Goal: Task Accomplishment & Management: Manage account settings

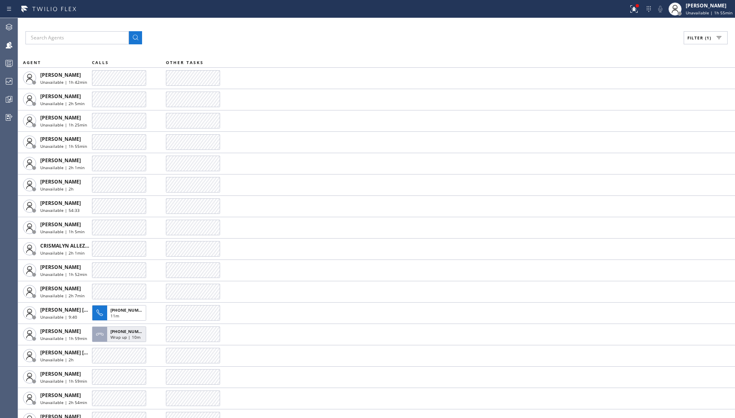
click at [692, 38] on span "Filter (1)" at bounding box center [699, 38] width 24 height 6
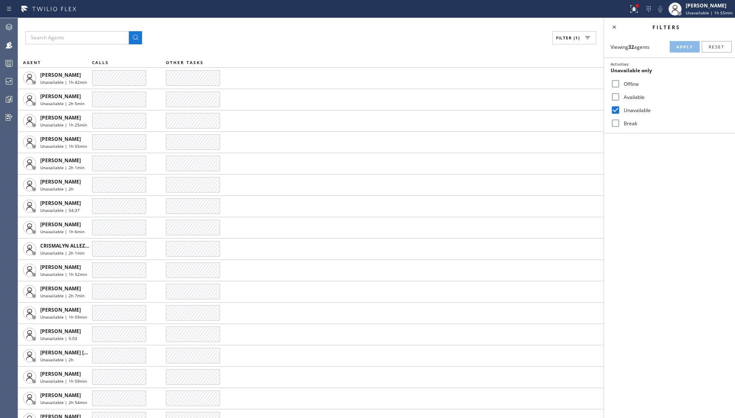
click at [626, 99] on label "Available" at bounding box center [674, 97] width 108 height 7
click at [620, 99] on input "Available" at bounding box center [616, 97] width 10 height 10
checkbox input "true"
click at [630, 108] on label "Unavailable" at bounding box center [674, 110] width 108 height 7
click at [620, 108] on input "Unavailable" at bounding box center [616, 110] width 10 height 10
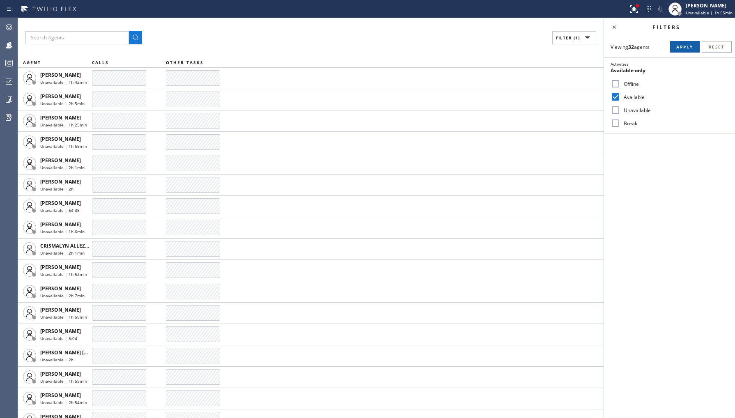
click at [678, 44] on span "Apply" at bounding box center [684, 47] width 17 height 6
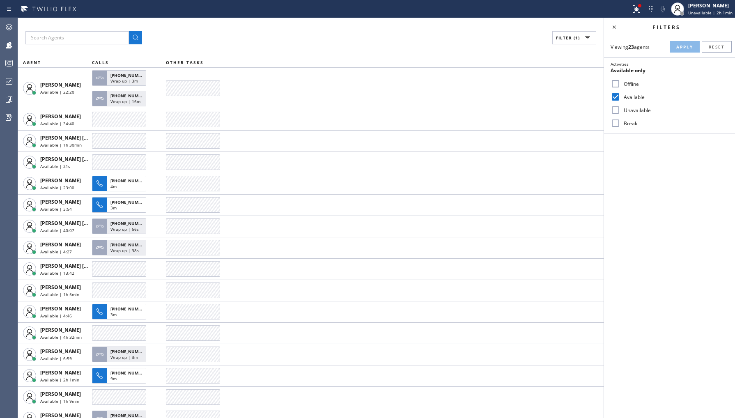
drag, startPoint x: 631, startPoint y: 111, endPoint x: 634, endPoint y: 101, distance: 10.8
click at [632, 110] on label "Unavailable" at bounding box center [674, 110] width 108 height 7
click at [620, 110] on input "Unavailable" at bounding box center [616, 110] width 10 height 10
checkbox input "true"
click at [632, 92] on div "Available" at bounding box center [669, 96] width 131 height 13
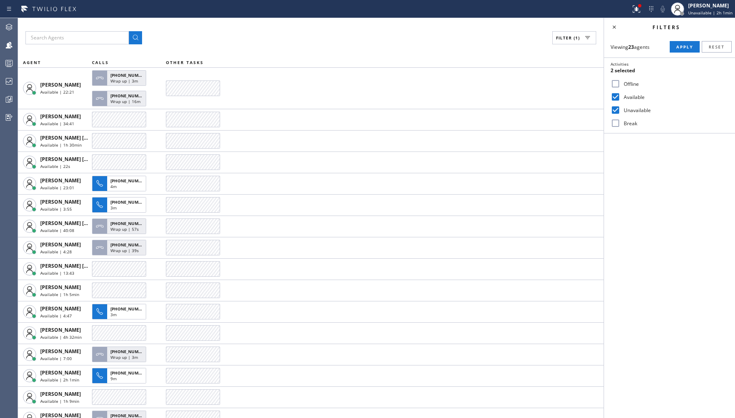
drag, startPoint x: 635, startPoint y: 93, endPoint x: 641, endPoint y: 93, distance: 6.2
click at [637, 94] on label "Available" at bounding box center [674, 97] width 108 height 7
click at [620, 93] on input "Available" at bounding box center [616, 97] width 10 height 10
checkbox input "false"
click at [680, 45] on span "Apply" at bounding box center [684, 47] width 17 height 6
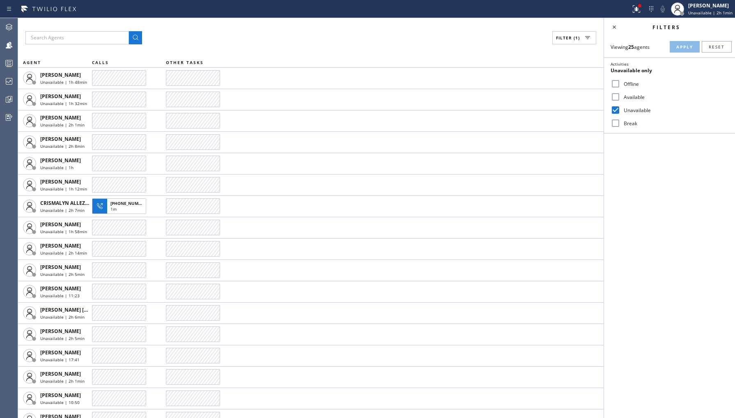
click at [623, 87] on label "Offline" at bounding box center [674, 83] width 108 height 7
click at [620, 87] on input "Offline" at bounding box center [616, 84] width 10 height 10
checkbox input "true"
click at [620, 109] on input "Unavailable" at bounding box center [616, 110] width 10 height 10
checkbox input "false"
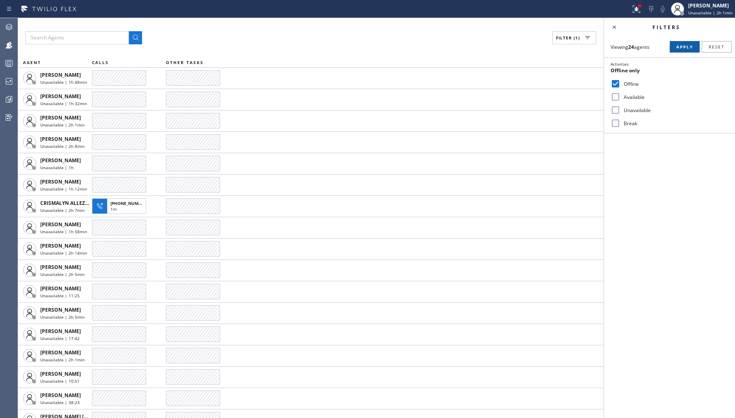
click at [671, 52] on button "Apply" at bounding box center [685, 46] width 30 height 11
click at [632, 96] on label "Available" at bounding box center [674, 97] width 108 height 7
click at [620, 96] on input "Available" at bounding box center [616, 97] width 10 height 10
checkbox input "true"
click at [631, 84] on label "Offline" at bounding box center [674, 83] width 108 height 7
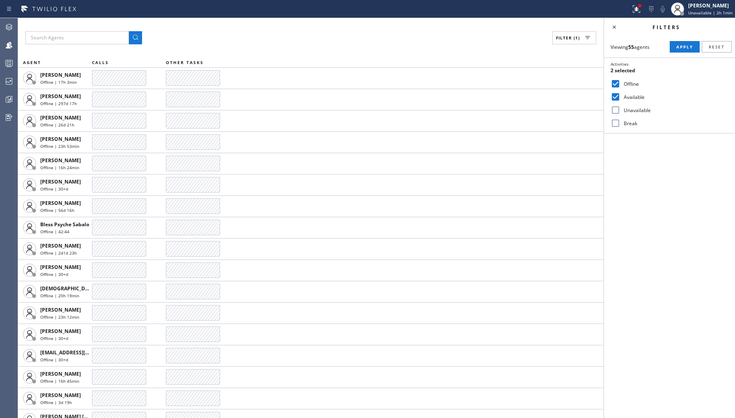
click at [620, 84] on input "Offline" at bounding box center [616, 84] width 10 height 10
checkbox input "false"
click at [680, 51] on button "Apply" at bounding box center [685, 46] width 30 height 11
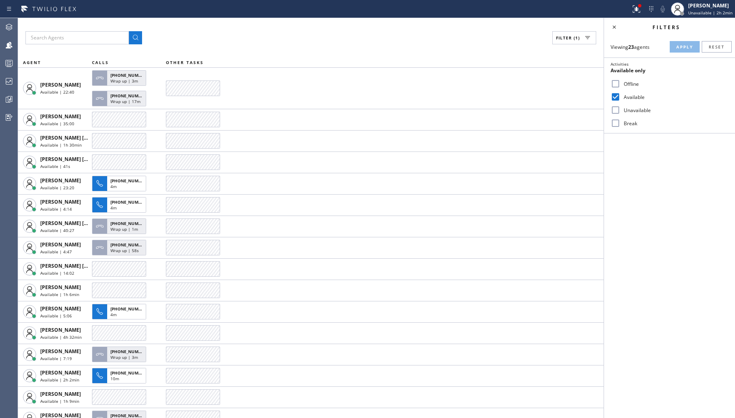
click at [629, 108] on label "Unavailable" at bounding box center [674, 110] width 108 height 7
click at [620, 108] on input "Unavailable" at bounding box center [616, 110] width 10 height 10
checkbox input "true"
click at [636, 92] on div "Available" at bounding box center [669, 96] width 131 height 13
click at [636, 96] on label "Available" at bounding box center [674, 97] width 108 height 7
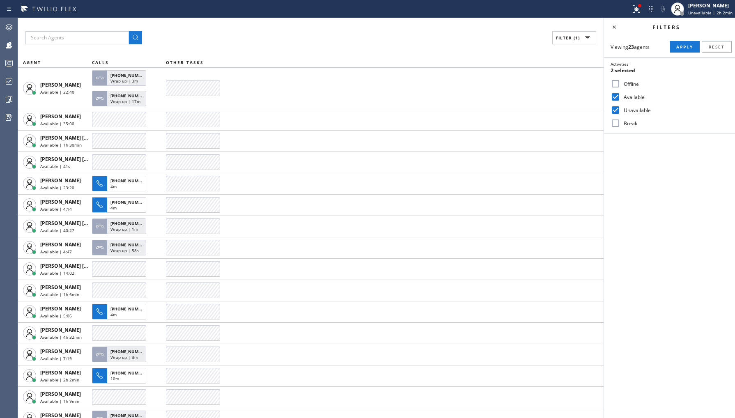
click at [620, 96] on input "Available" at bounding box center [616, 97] width 10 height 10
checkbox input "false"
click at [680, 51] on button "Apply" at bounding box center [685, 46] width 30 height 11
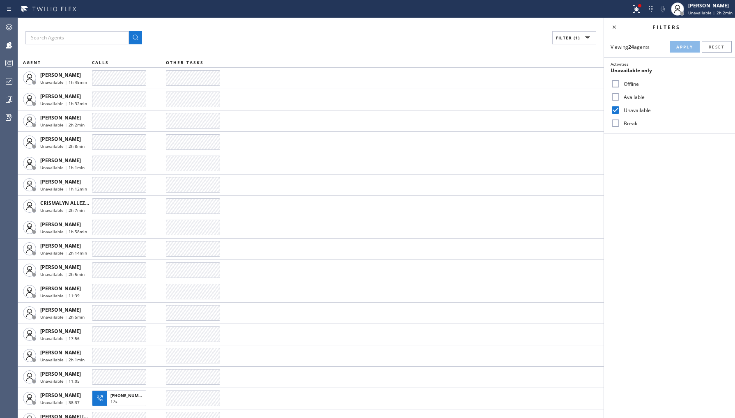
click at [612, 109] on input "Unavailable" at bounding box center [616, 110] width 10 height 10
checkbox input "false"
drag, startPoint x: 625, startPoint y: 119, endPoint x: 630, endPoint y: 118, distance: 5.1
click at [625, 117] on div "Break" at bounding box center [669, 123] width 131 height 13
click at [629, 122] on label "Break" at bounding box center [674, 123] width 108 height 7
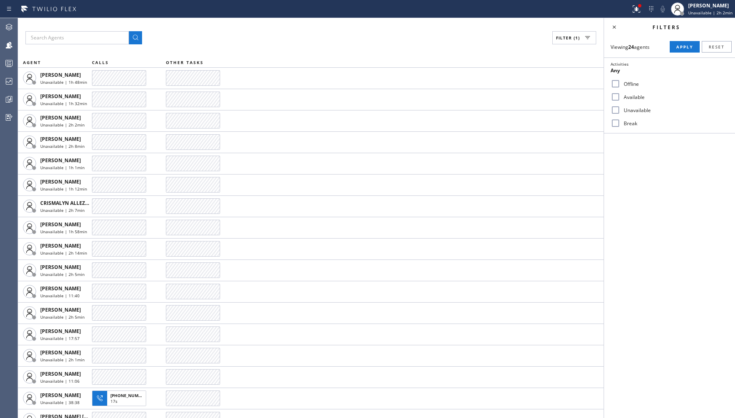
click at [620, 122] on input "Break" at bounding box center [616, 123] width 10 height 10
checkbox input "true"
click at [672, 55] on div "Viewing 24 agents Apply Reset Activities Break only Offline Available Unavailab…" at bounding box center [669, 84] width 131 height 97
click at [681, 48] on span "Apply" at bounding box center [684, 47] width 17 height 6
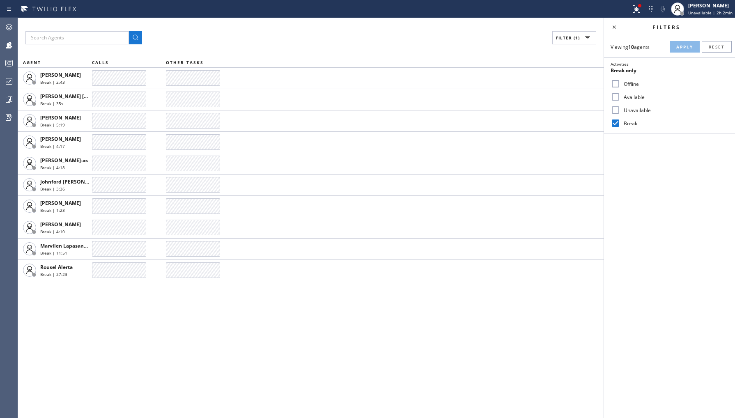
click at [635, 111] on label "Unavailable" at bounding box center [674, 110] width 108 height 7
click at [620, 111] on input "Unavailable" at bounding box center [616, 110] width 10 height 10
checkbox input "true"
click at [630, 116] on div "Unavailable" at bounding box center [669, 109] width 131 height 13
click at [630, 117] on div "Break" at bounding box center [669, 123] width 131 height 13
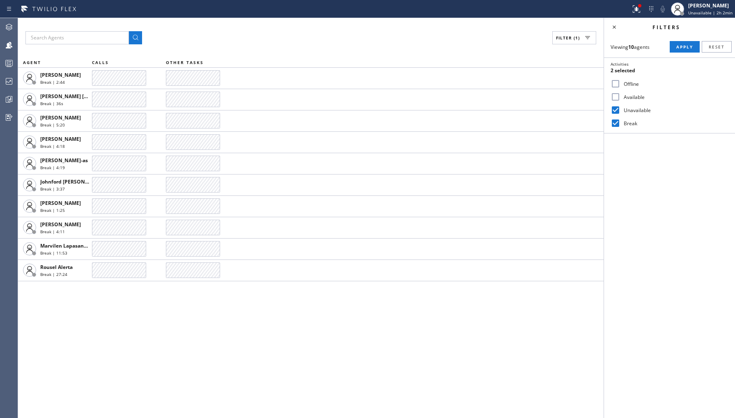
click at [629, 123] on label "Break" at bounding box center [674, 123] width 108 height 7
click at [620, 123] on input "Break" at bounding box center [616, 123] width 10 height 10
checkbox input "false"
click at [682, 46] on span "Apply" at bounding box center [684, 47] width 17 height 6
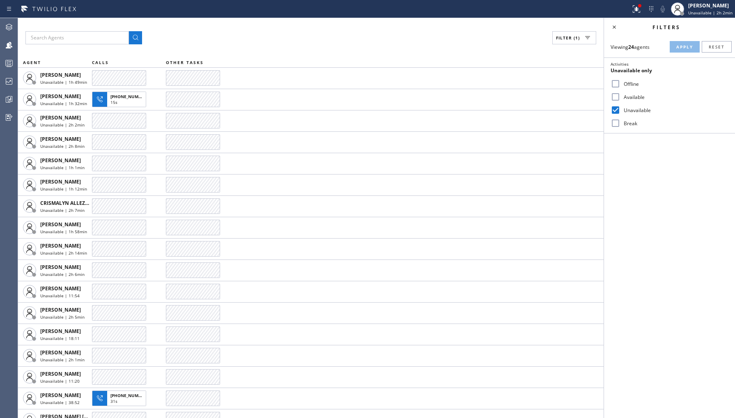
click at [639, 96] on label "Available" at bounding box center [674, 97] width 108 height 7
click at [620, 96] on input "Available" at bounding box center [616, 97] width 10 height 10
checkbox input "true"
drag, startPoint x: 631, startPoint y: 108, endPoint x: 636, endPoint y: 96, distance: 13.1
click at [631, 108] on label "Unavailable" at bounding box center [674, 110] width 108 height 7
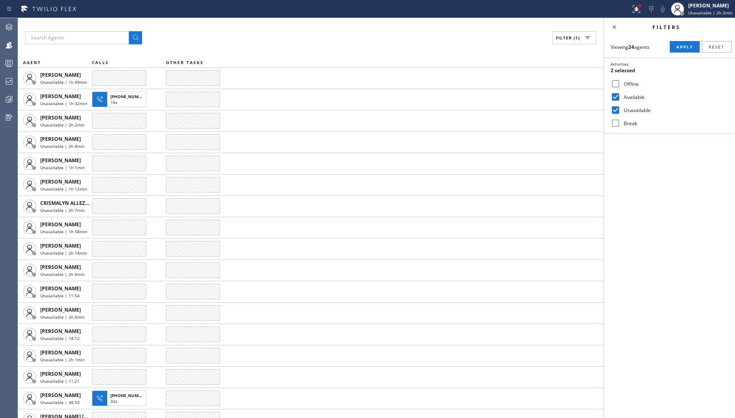
click at [620, 108] on input "Unavailable" at bounding box center [616, 110] width 10 height 10
checkbox input "false"
click at [679, 50] on button "Apply" at bounding box center [685, 46] width 30 height 11
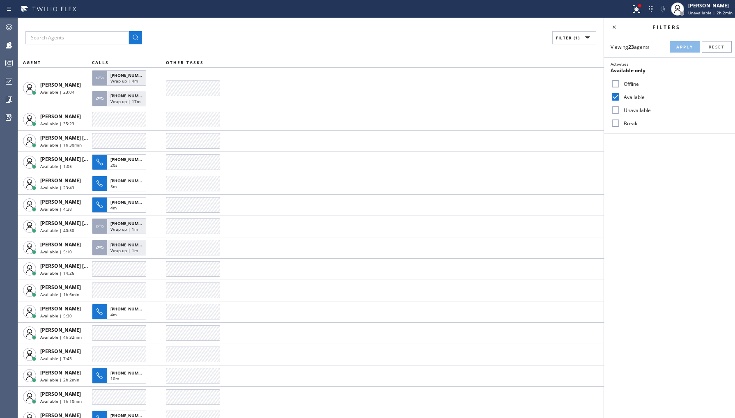
click at [626, 85] on label "Offline" at bounding box center [674, 83] width 108 height 7
click at [620, 85] on input "Offline" at bounding box center [616, 84] width 10 height 10
checkbox input "true"
click at [628, 97] on label "Available" at bounding box center [674, 97] width 108 height 7
click at [620, 97] on input "Available" at bounding box center [616, 97] width 10 height 10
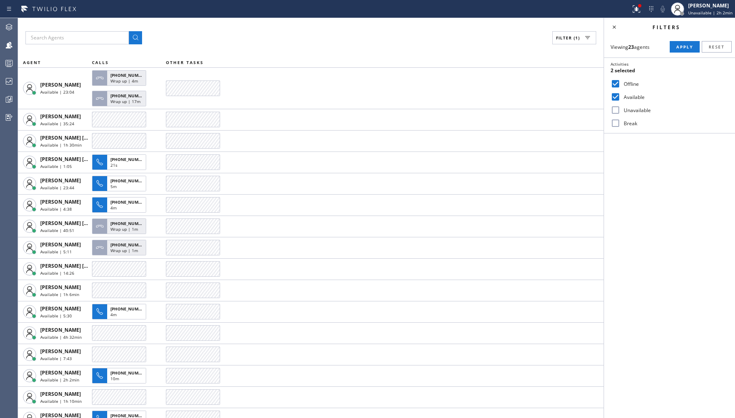
checkbox input "false"
click at [682, 43] on button "Apply" at bounding box center [685, 46] width 30 height 11
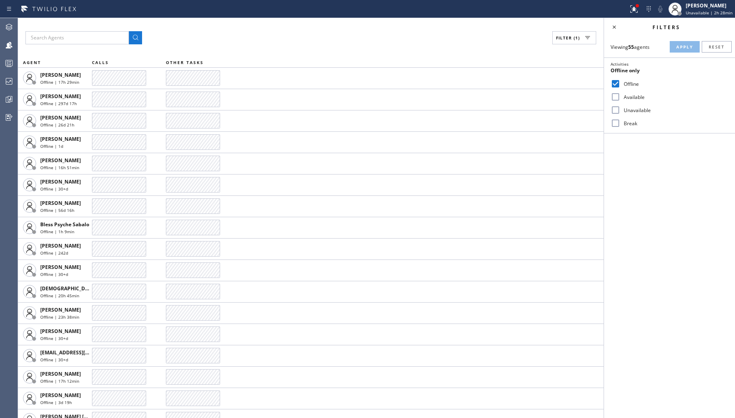
click at [627, 108] on label "Unavailable" at bounding box center [674, 110] width 108 height 7
click at [620, 108] on input "Unavailable" at bounding box center [616, 110] width 10 height 10
checkbox input "true"
drag, startPoint x: 623, startPoint y: 81, endPoint x: 632, endPoint y: 75, distance: 10.3
click at [623, 82] on label "Offline" at bounding box center [674, 83] width 108 height 7
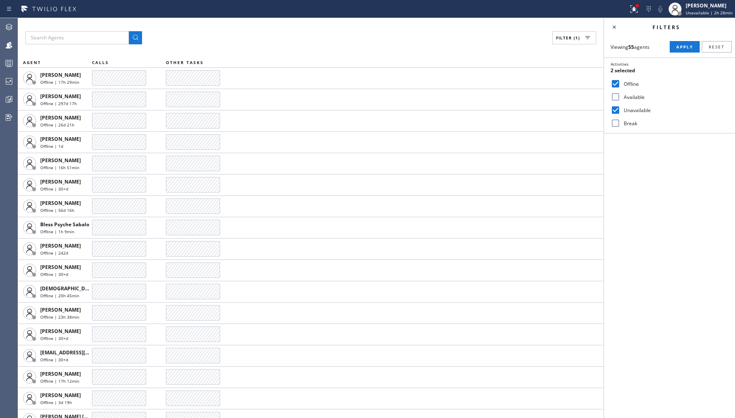
click at [620, 82] on input "Offline" at bounding box center [616, 84] width 10 height 10
checkbox input "false"
click at [681, 47] on span "Apply" at bounding box center [684, 47] width 17 height 6
click at [627, 125] on label "Break" at bounding box center [674, 123] width 108 height 7
click at [620, 125] on input "Break" at bounding box center [616, 123] width 10 height 10
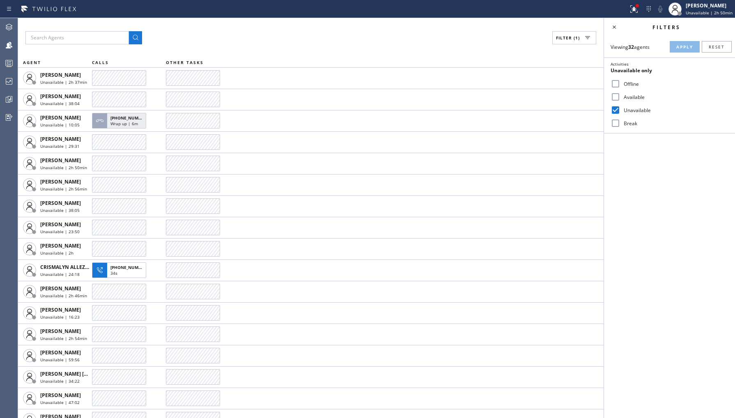
checkbox input "true"
click at [642, 112] on label "Unavailable" at bounding box center [674, 110] width 108 height 7
click at [620, 112] on input "Unavailable" at bounding box center [616, 110] width 10 height 10
click at [678, 49] on span "Apply" at bounding box center [684, 47] width 17 height 6
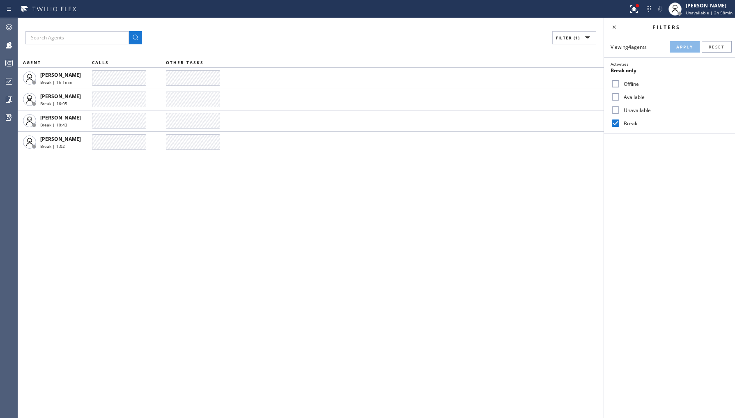
click at [637, 110] on label "Unavailable" at bounding box center [674, 110] width 108 height 7
click at [620, 110] on input "Unavailable" at bounding box center [616, 110] width 10 height 10
checkbox input "true"
click at [611, 118] on input "Break" at bounding box center [616, 123] width 10 height 10
click at [672, 46] on button "Apply" at bounding box center [685, 46] width 30 height 11
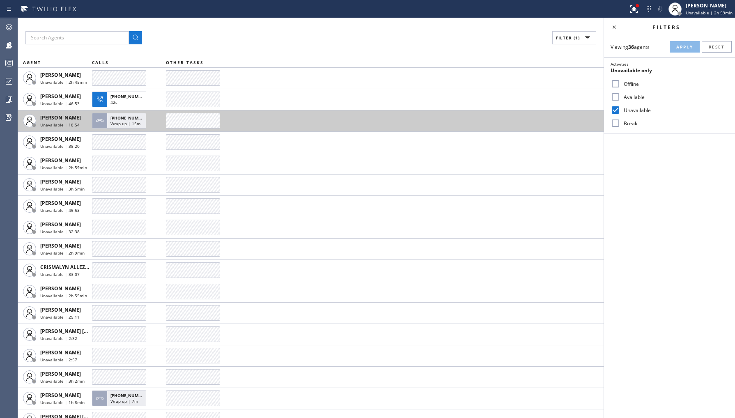
click at [120, 111] on button "[PHONE_NUMBER] Wrap up | 15m" at bounding box center [120, 120] width 57 height 21
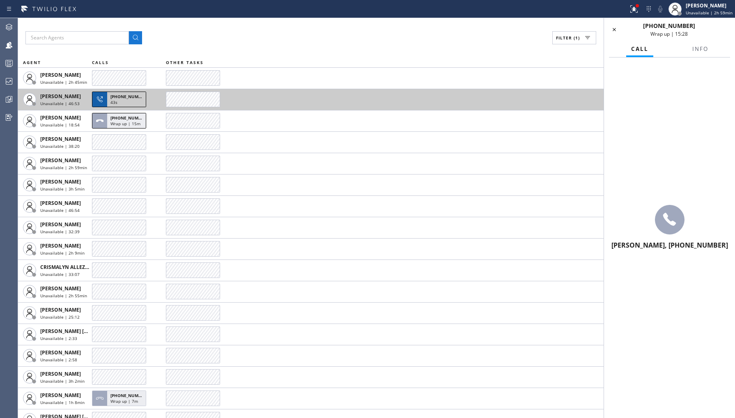
click at [123, 106] on div "43s" at bounding box center [126, 102] width 32 height 7
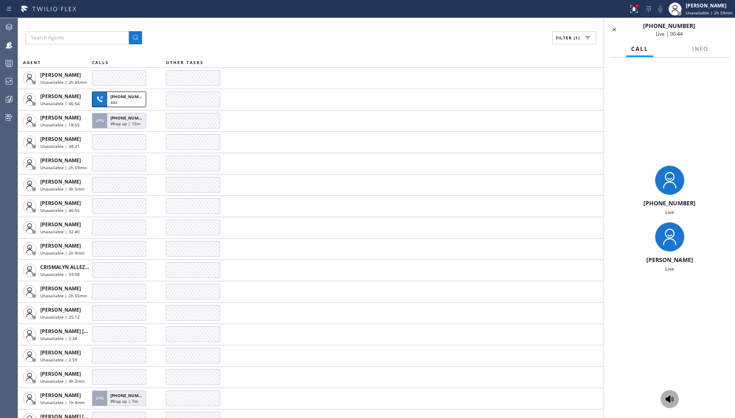
click at [666, 398] on icon at bounding box center [670, 398] width 8 height 7
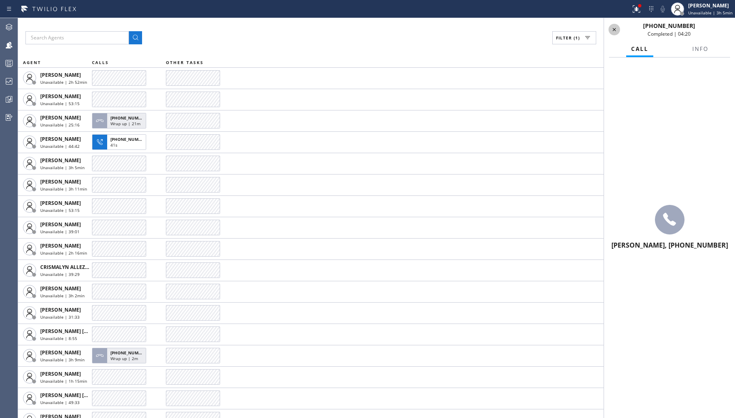
click at [614, 26] on icon at bounding box center [614, 30] width 10 height 10
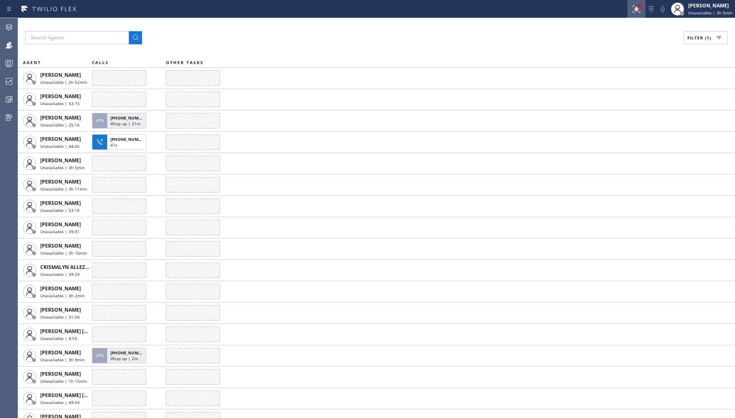
click at [637, 9] on icon at bounding box center [637, 9] width 10 height 10
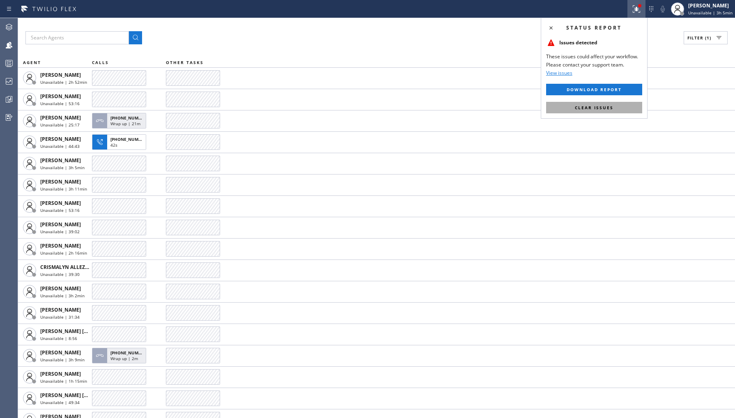
click at [620, 108] on button "Clear issues" at bounding box center [594, 107] width 96 height 11
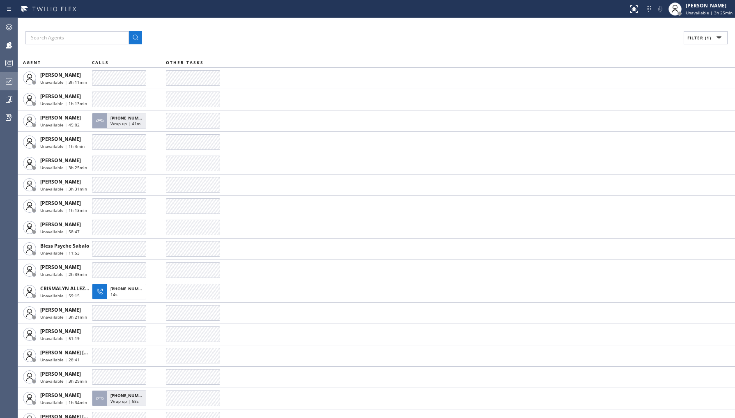
click at [7, 80] on icon at bounding box center [9, 81] width 10 height 10
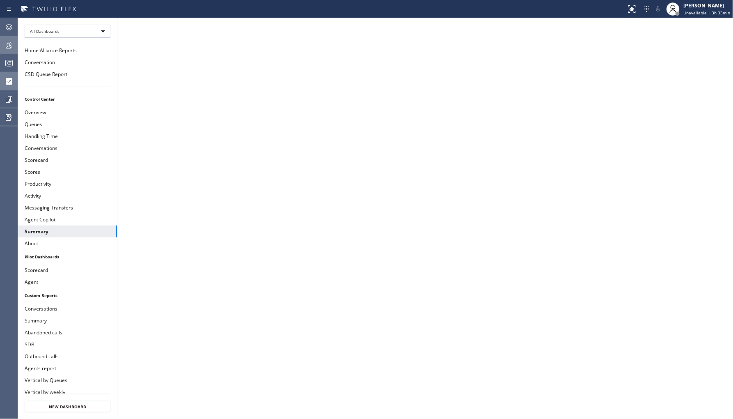
click at [2, 36] on button "Teams" at bounding box center [9, 45] width 18 height 18
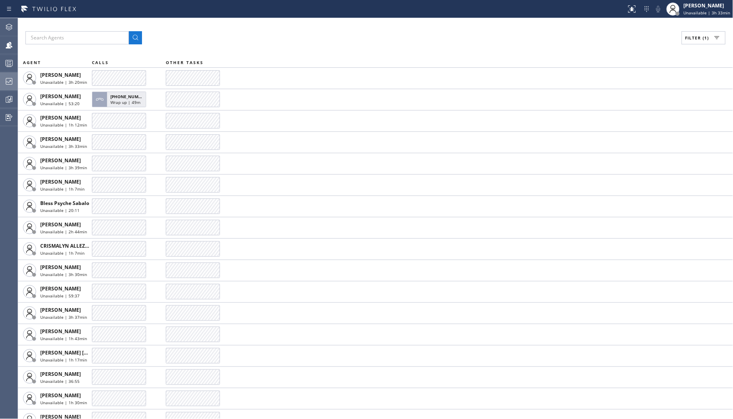
click at [693, 35] on span "Filter (1)" at bounding box center [698, 38] width 24 height 6
drag, startPoint x: 621, startPoint y: 128, endPoint x: 625, endPoint y: 122, distance: 7.6
click at [621, 126] on div "Break" at bounding box center [667, 123] width 131 height 13
click at [625, 122] on label "Break" at bounding box center [673, 123] width 108 height 7
click at [619, 122] on input "Break" at bounding box center [614, 123] width 10 height 10
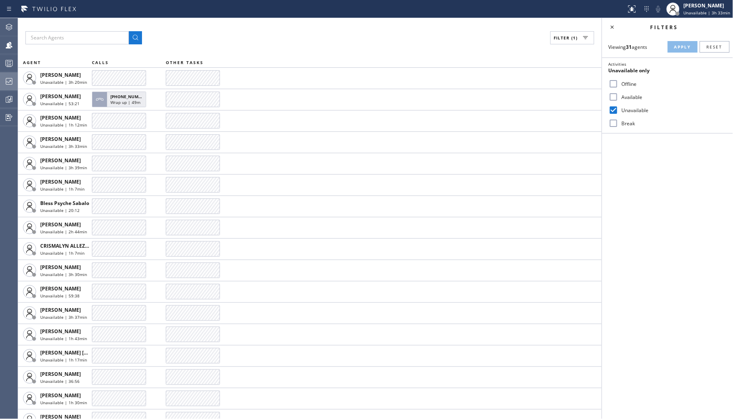
checkbox input "true"
click at [641, 103] on div "Unavailable" at bounding box center [667, 109] width 131 height 13
click at [641, 112] on label "Unavailable" at bounding box center [673, 110] width 108 height 7
click at [619, 112] on input "Unavailable" at bounding box center [614, 110] width 10 height 10
checkbox input "false"
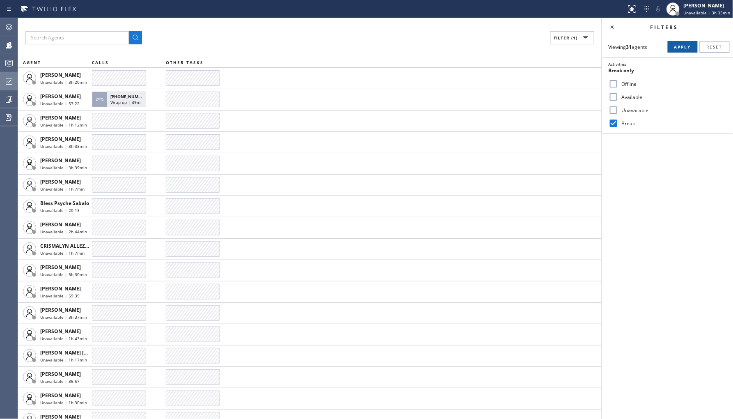
click at [679, 41] on button "Apply" at bounding box center [683, 46] width 30 height 11
